Goal: Find specific page/section: Find specific page/section

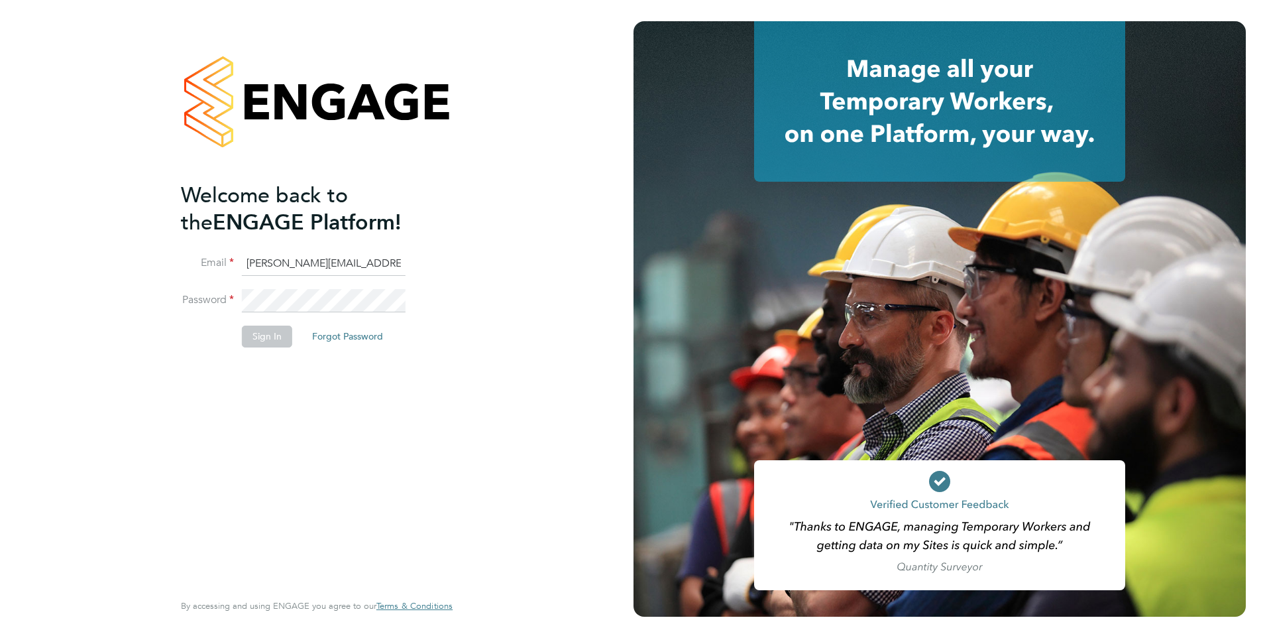
click at [333, 340] on button "Forgot Password" at bounding box center [348, 335] width 92 height 21
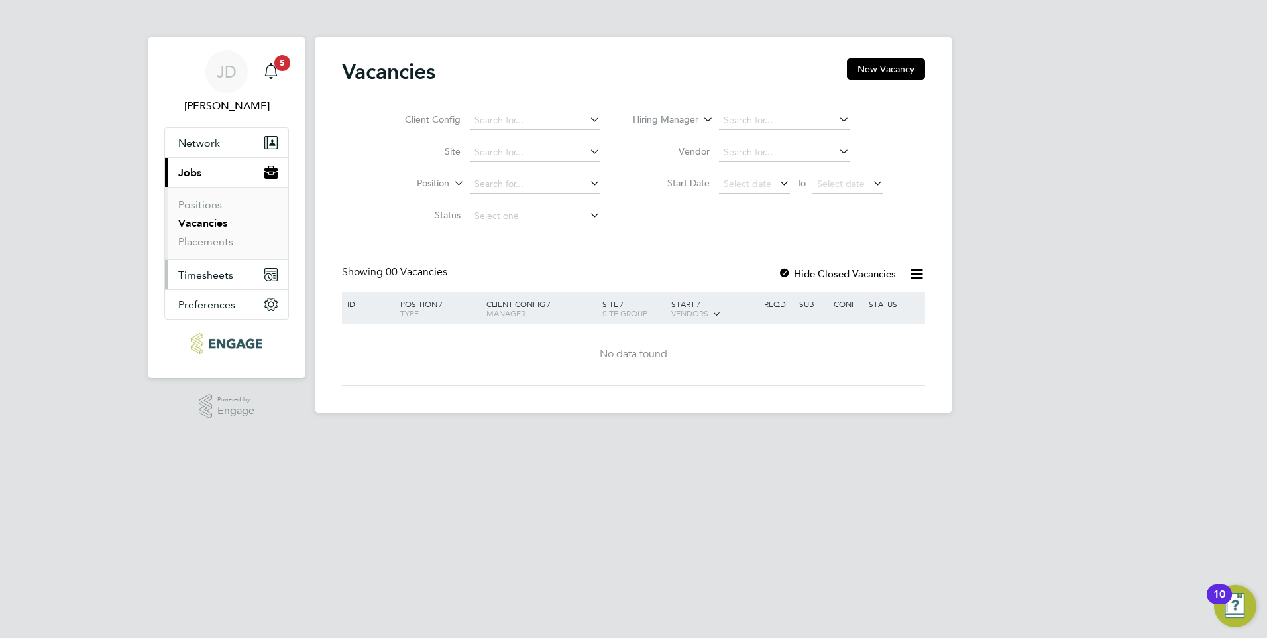
click at [214, 276] on span "Timesheets" at bounding box center [205, 274] width 55 height 13
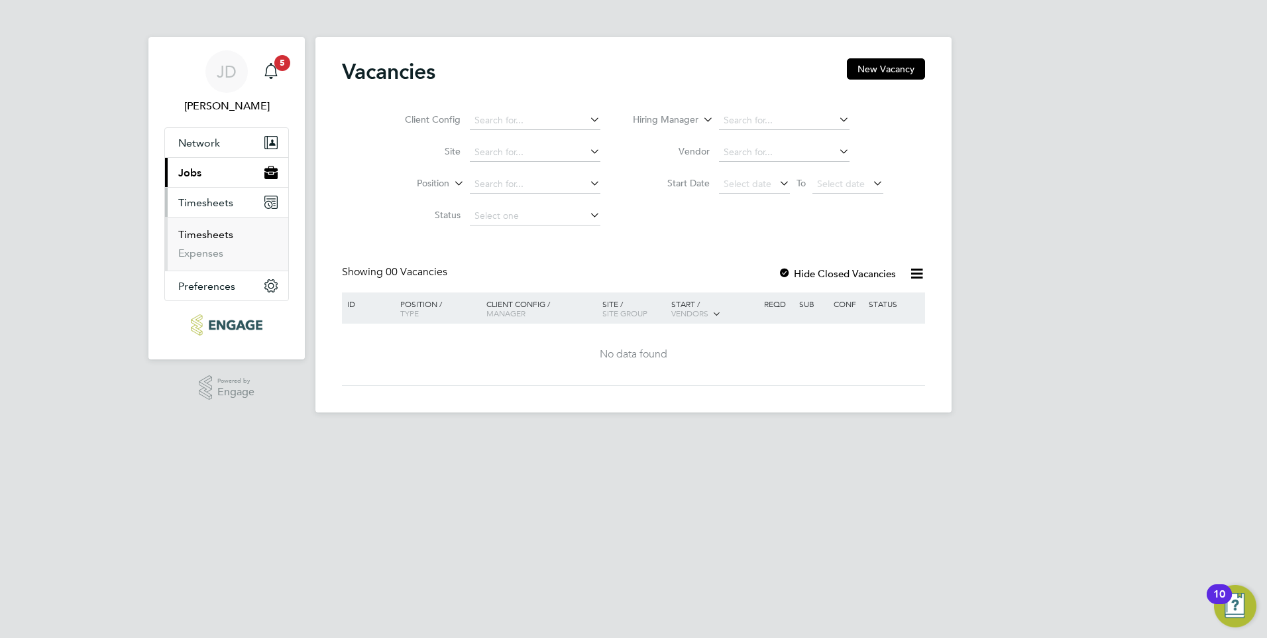
click at [209, 236] on link "Timesheets" at bounding box center [205, 234] width 55 height 13
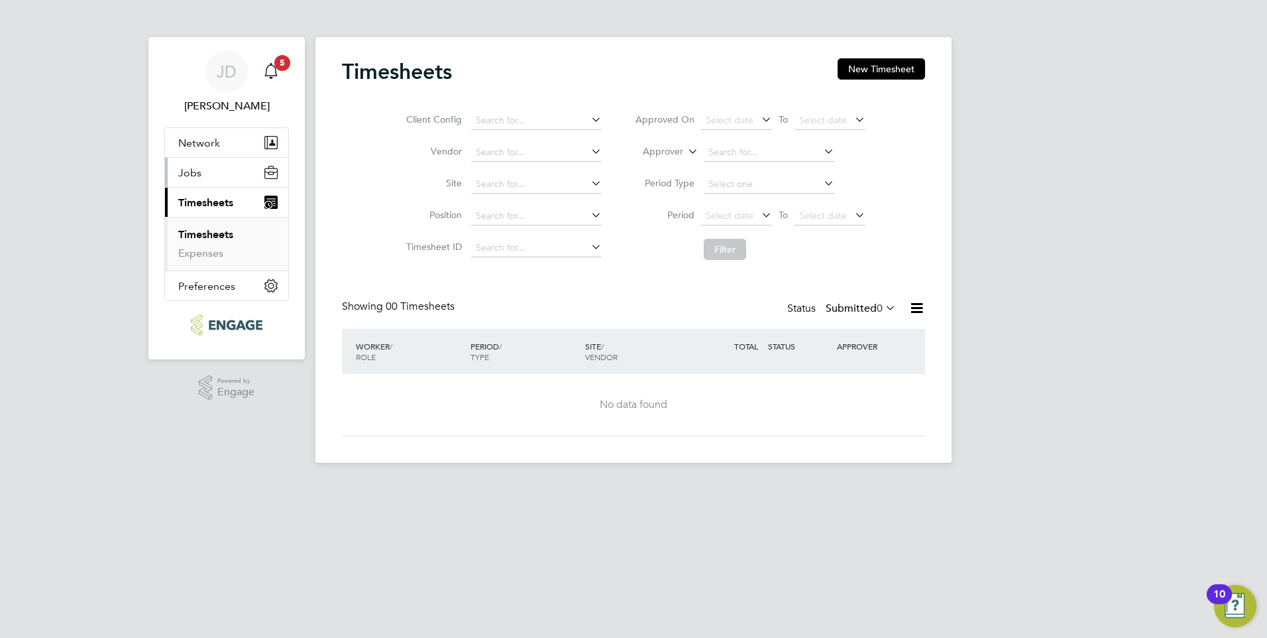
click at [195, 174] on span "Jobs" at bounding box center [189, 172] width 23 height 13
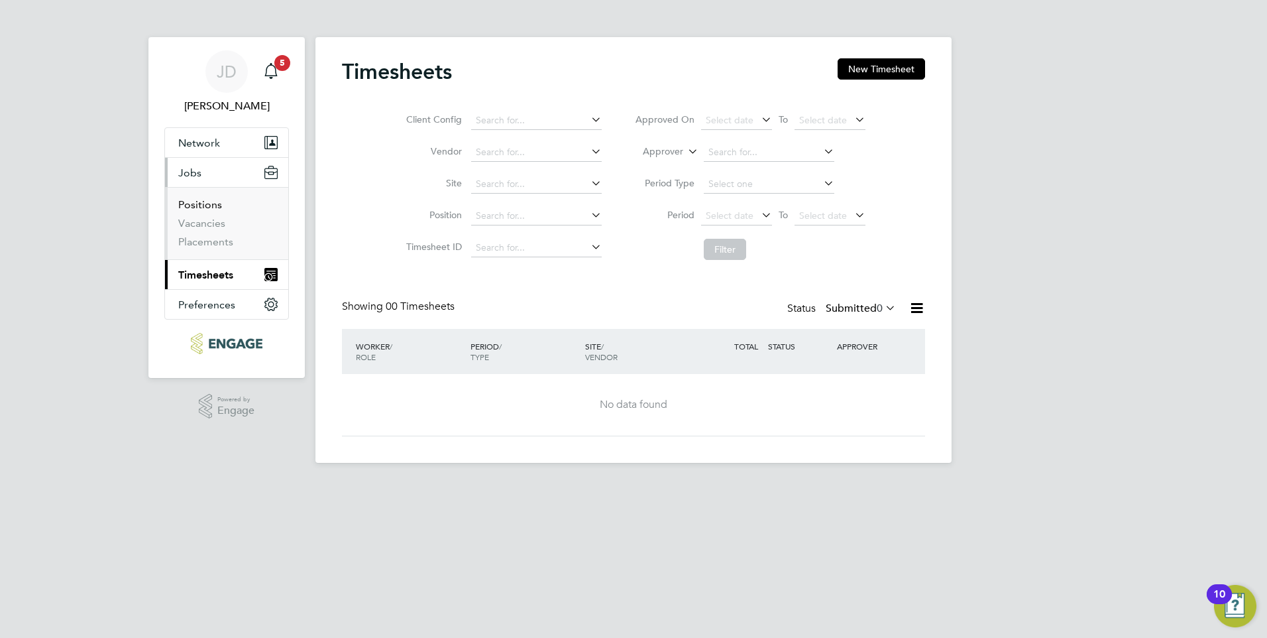
click at [203, 202] on link "Positions" at bounding box center [200, 204] width 44 height 13
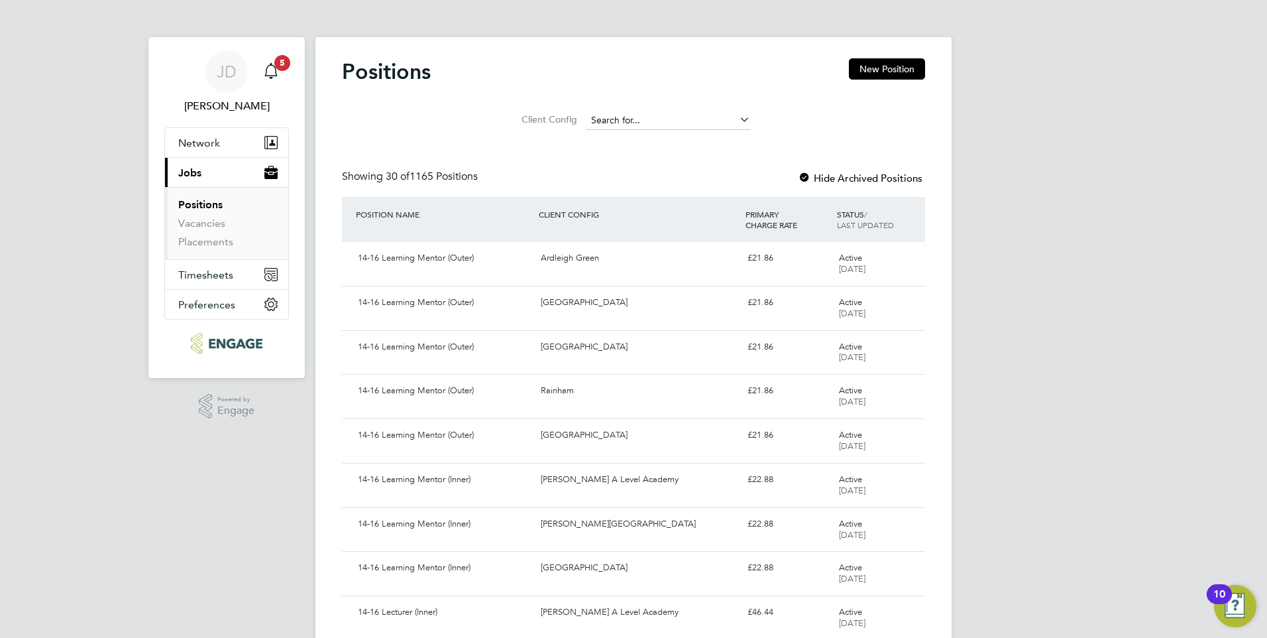
click at [663, 125] on input at bounding box center [669, 120] width 164 height 19
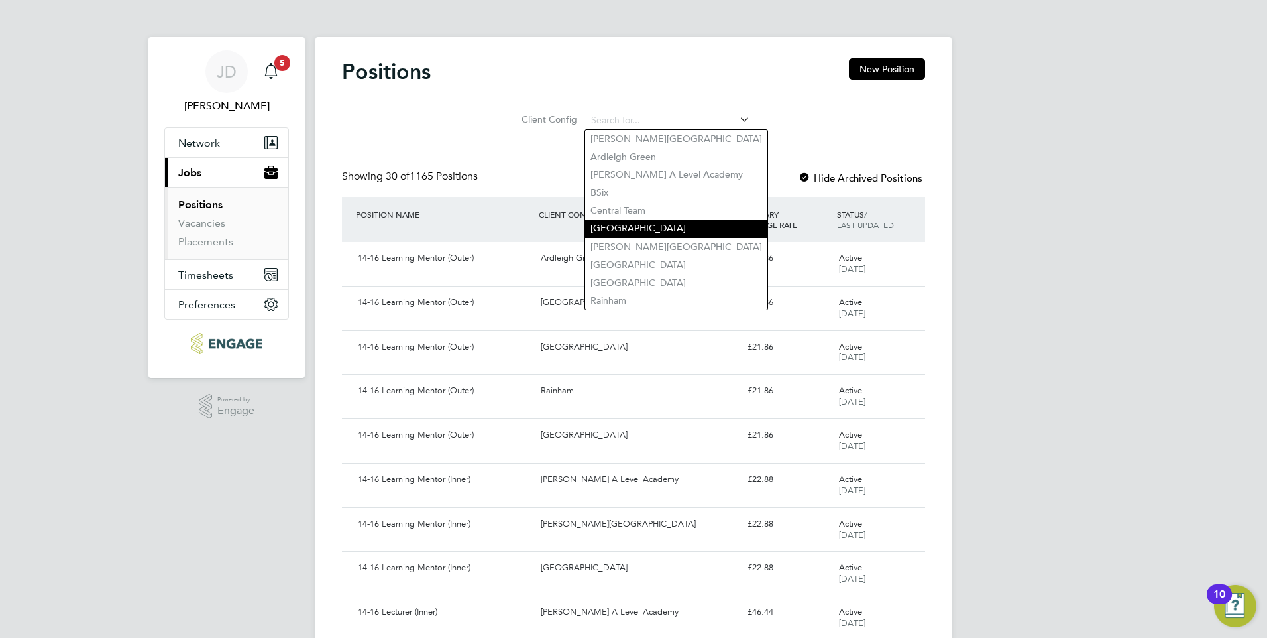
click at [671, 225] on li "Epping Forest Campus" at bounding box center [676, 228] width 182 height 18
type input "Epping Forest Campus"
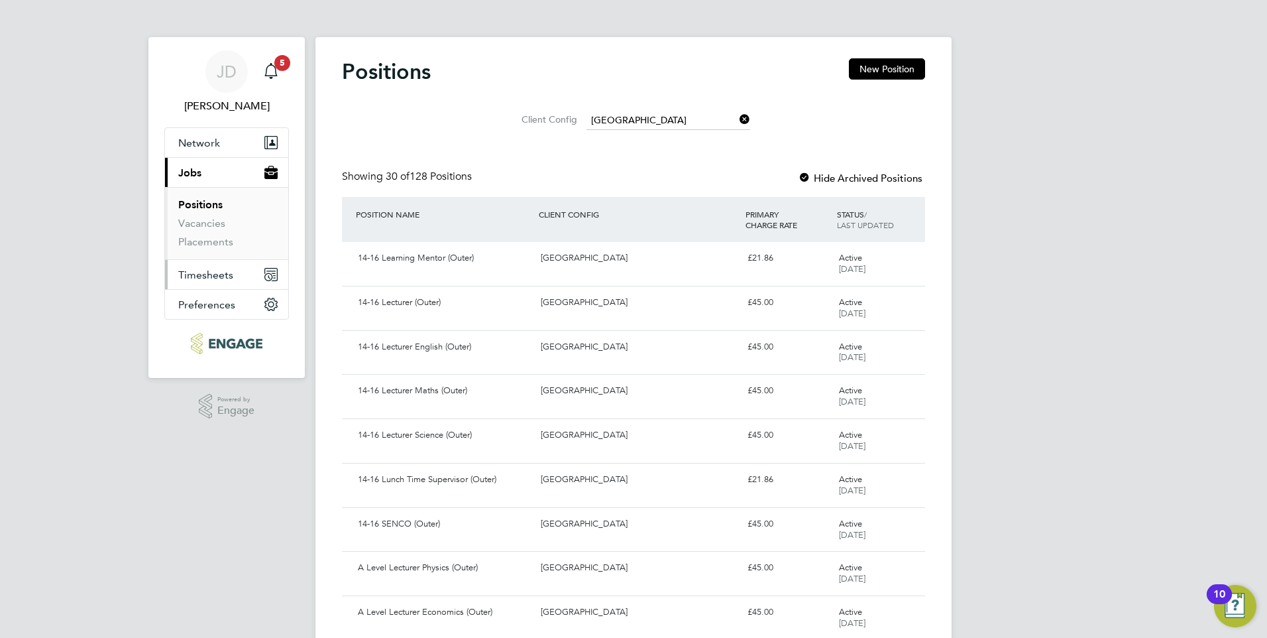
click at [228, 272] on span "Timesheets" at bounding box center [205, 274] width 55 height 13
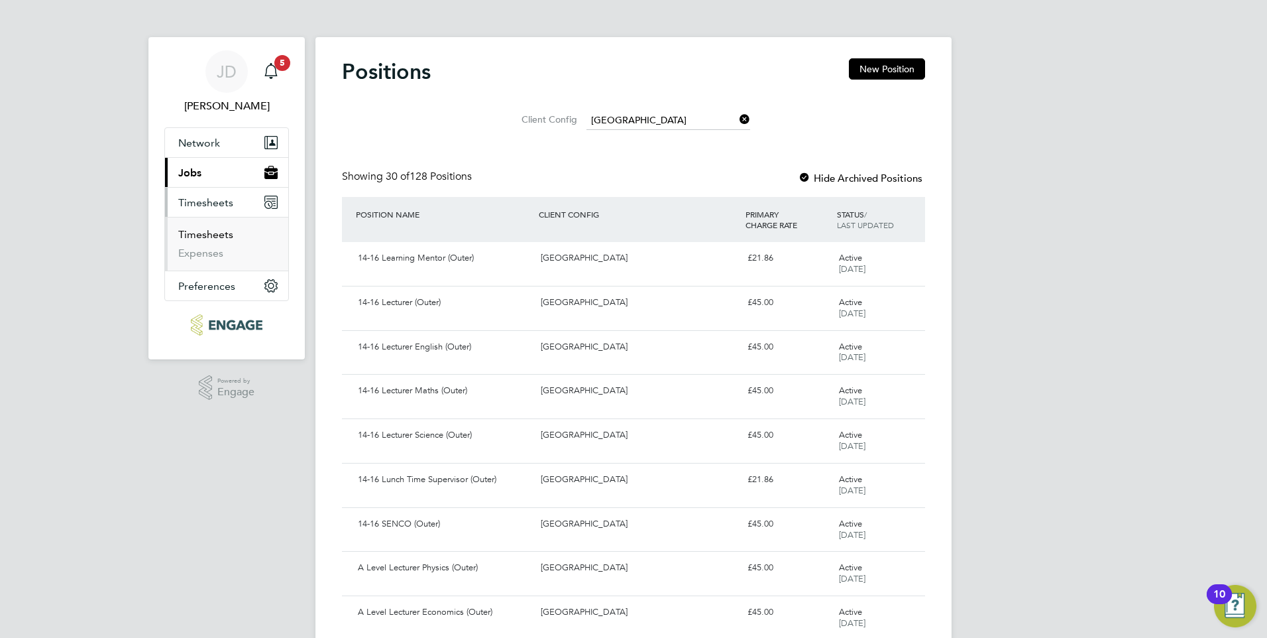
click at [211, 235] on link "Timesheets" at bounding box center [205, 234] width 55 height 13
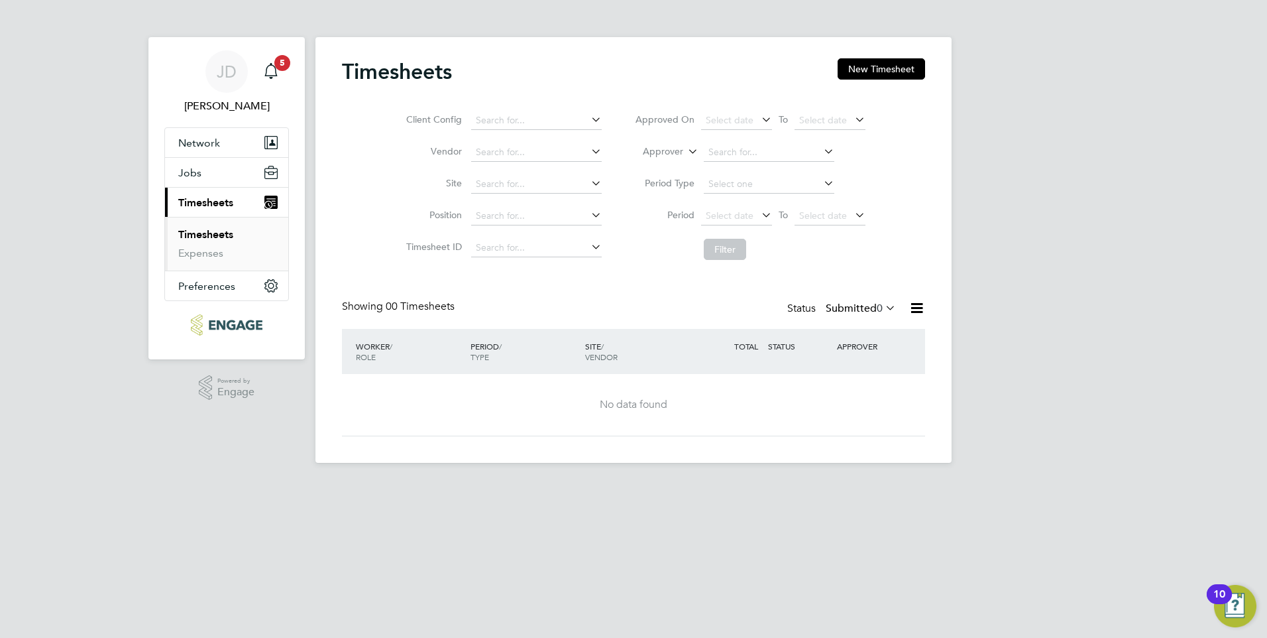
click at [589, 120] on icon at bounding box center [589, 119] width 0 height 19
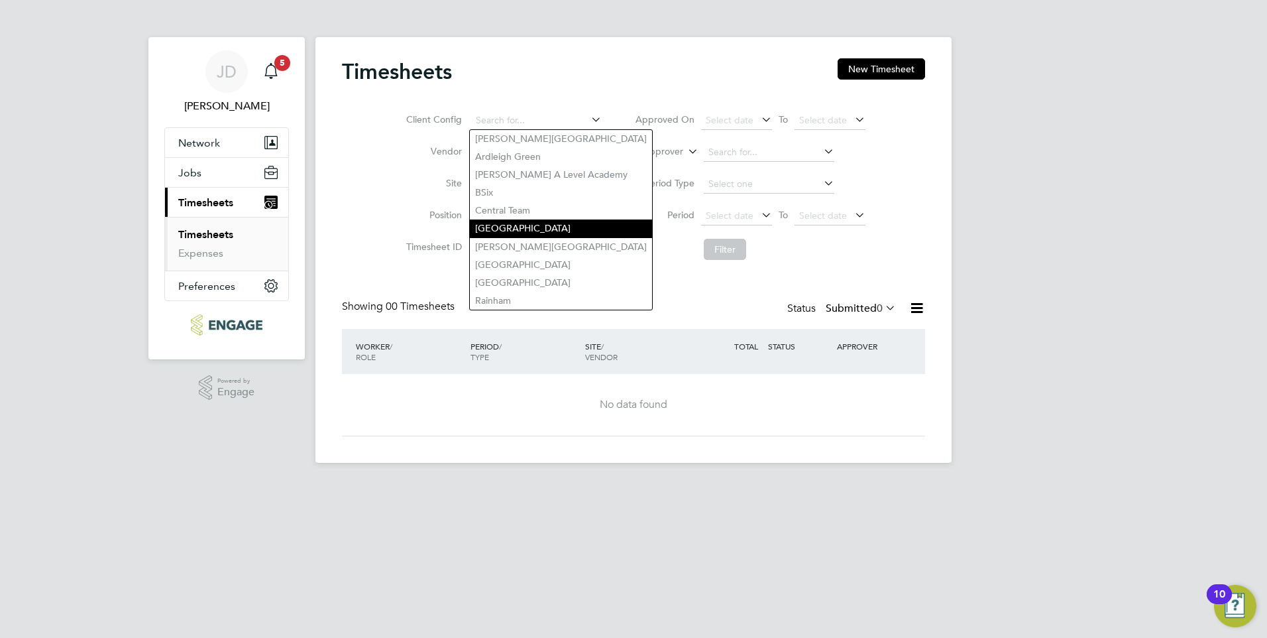
click at [553, 219] on li "Epping Forest Campus" at bounding box center [561, 228] width 182 height 18
type input "Epping Forest Campus"
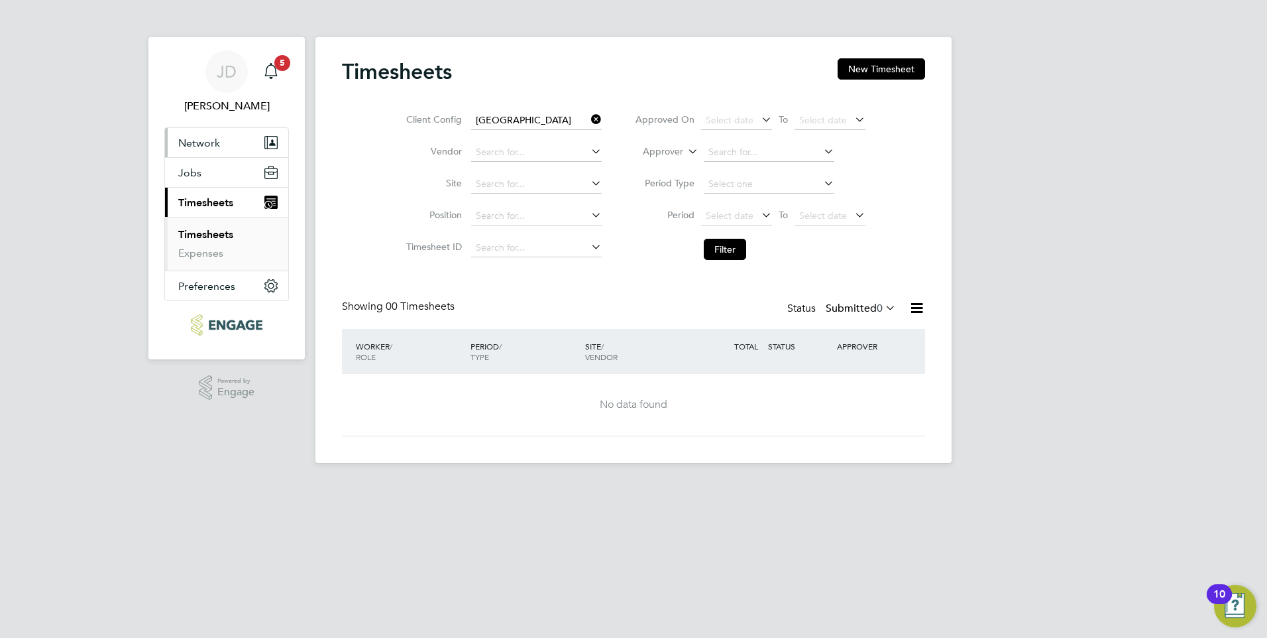
click at [207, 141] on span "Network" at bounding box center [199, 143] width 42 height 13
click at [205, 190] on link "Workers" at bounding box center [198, 193] width 40 height 13
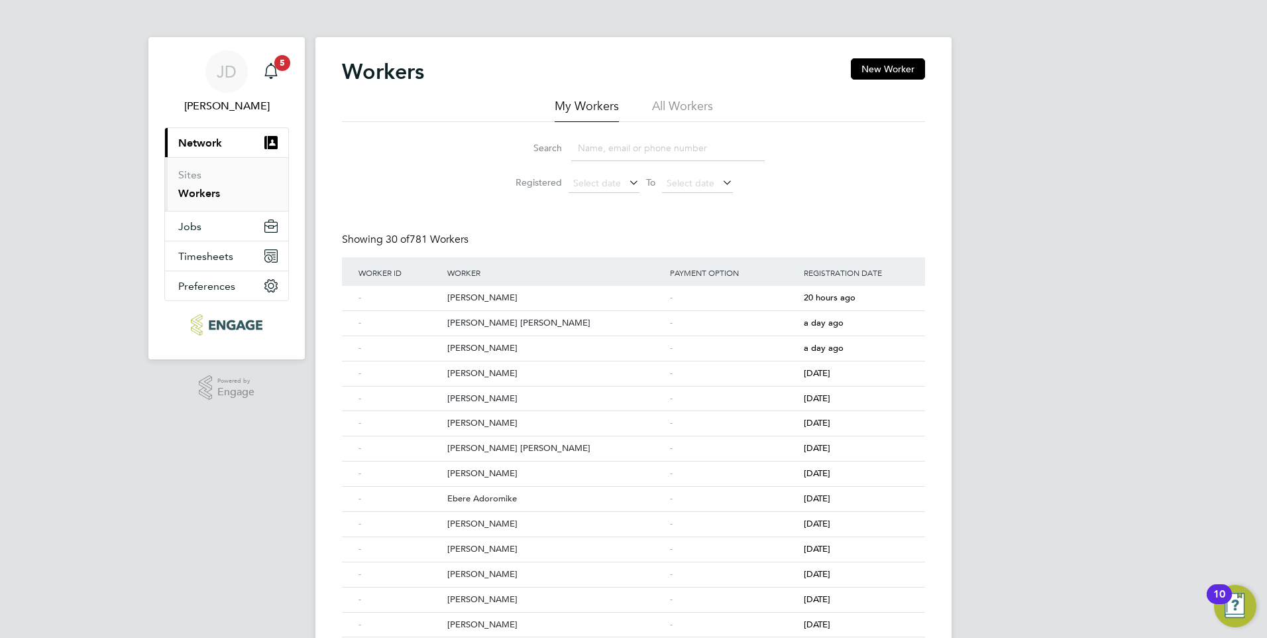
click at [612, 152] on input at bounding box center [668, 148] width 194 height 26
type input "Ta"
click at [486, 344] on div "Tanaka Sekitoleko" at bounding box center [555, 348] width 223 height 25
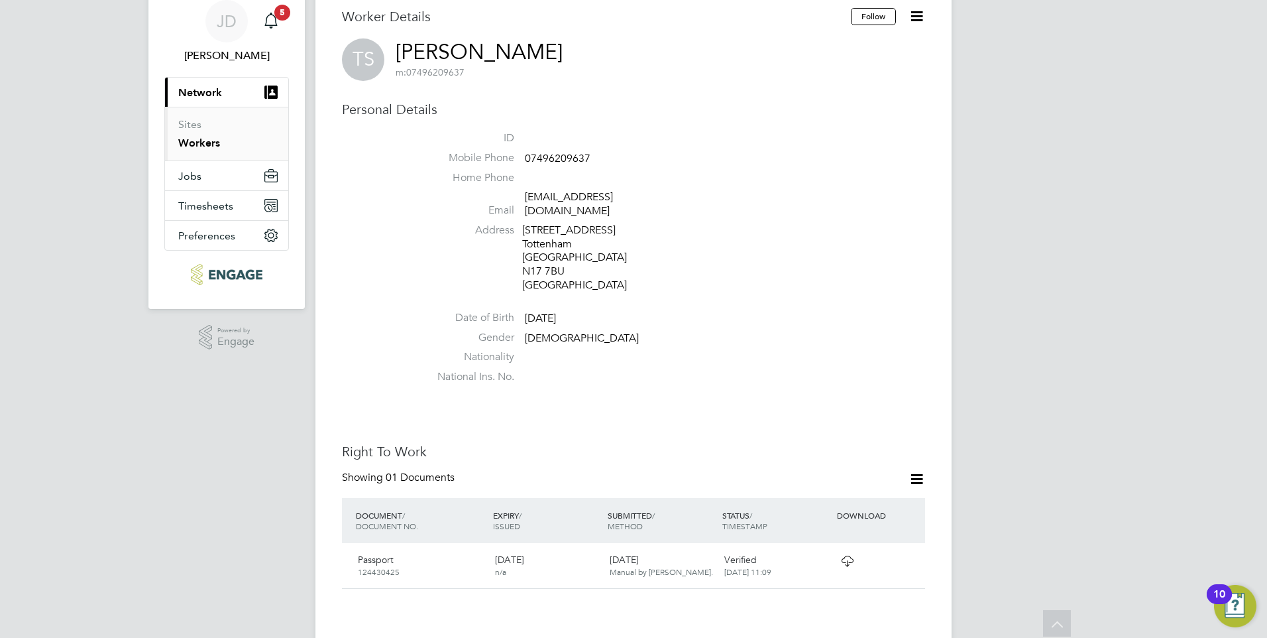
scroll to position [42, 0]
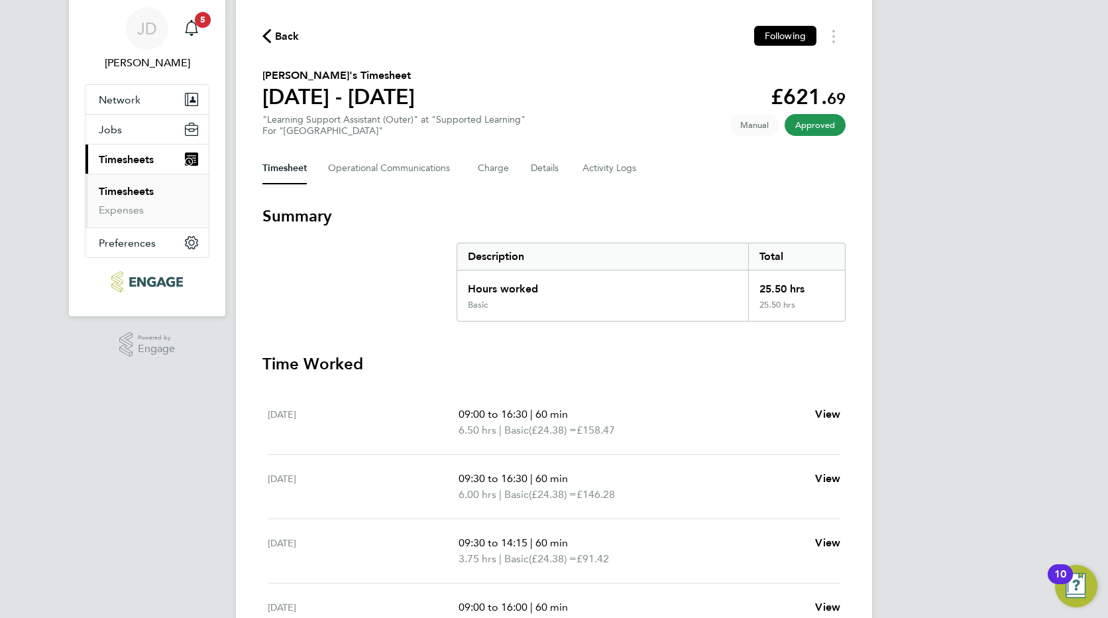
scroll to position [66, 0]
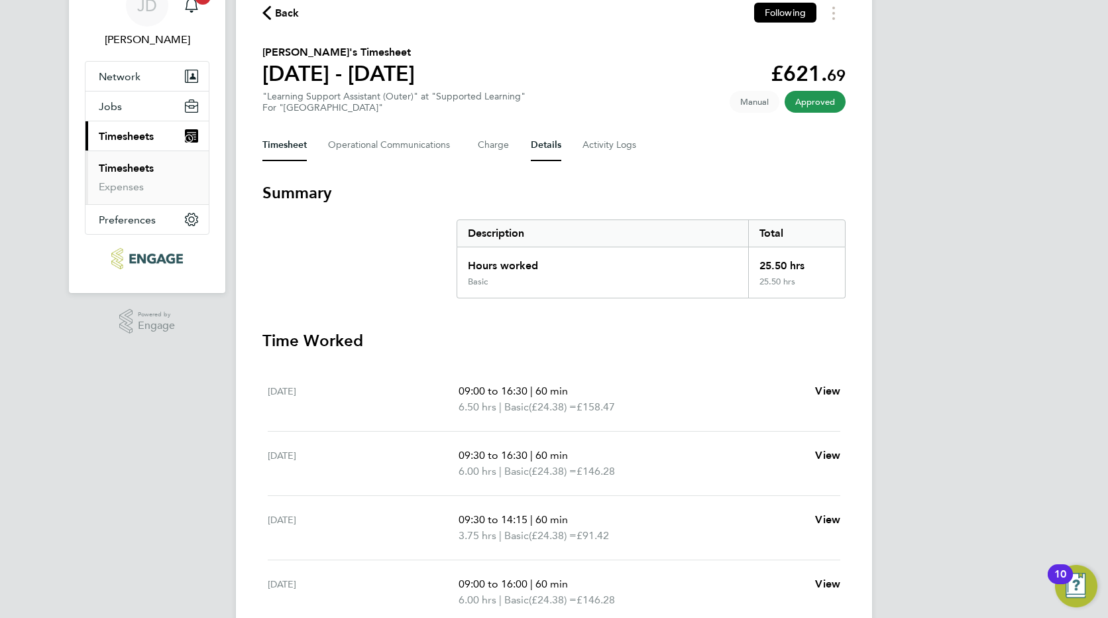
click at [538, 146] on button "Details" at bounding box center [546, 145] width 30 height 32
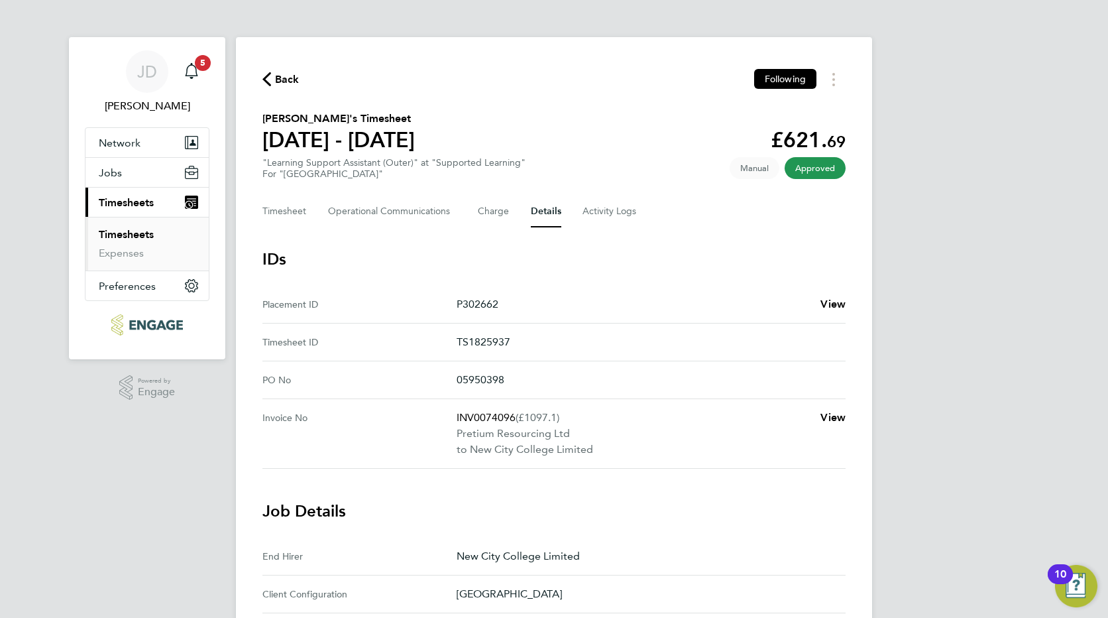
scroll to position [66, 0]
